Goal: Task Accomplishment & Management: Use online tool/utility

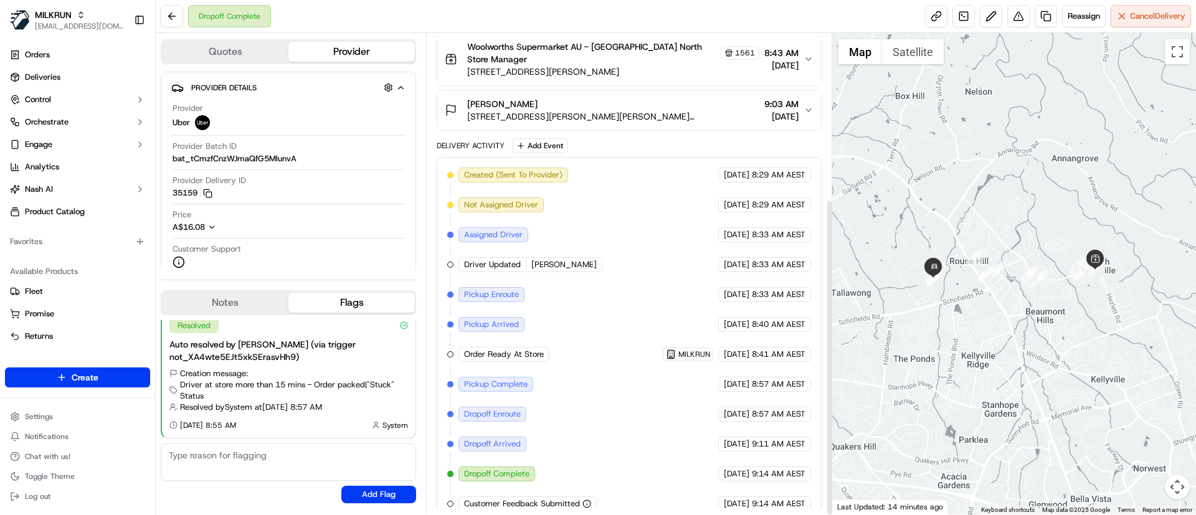
scroll to position [251, 0]
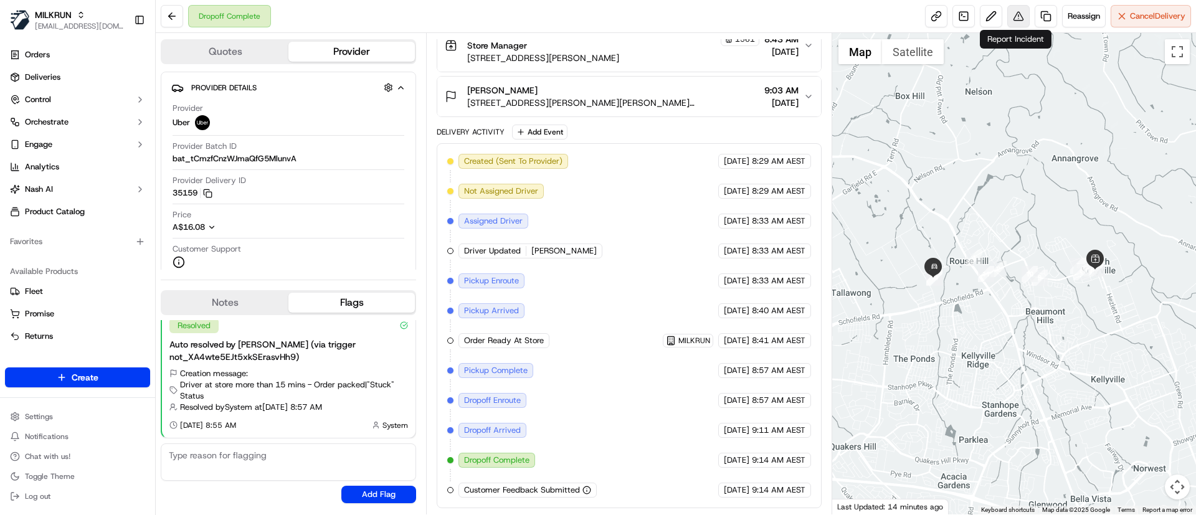
click at [1018, 10] on button at bounding box center [1019, 16] width 22 height 22
